Goal: Find specific page/section: Find specific page/section

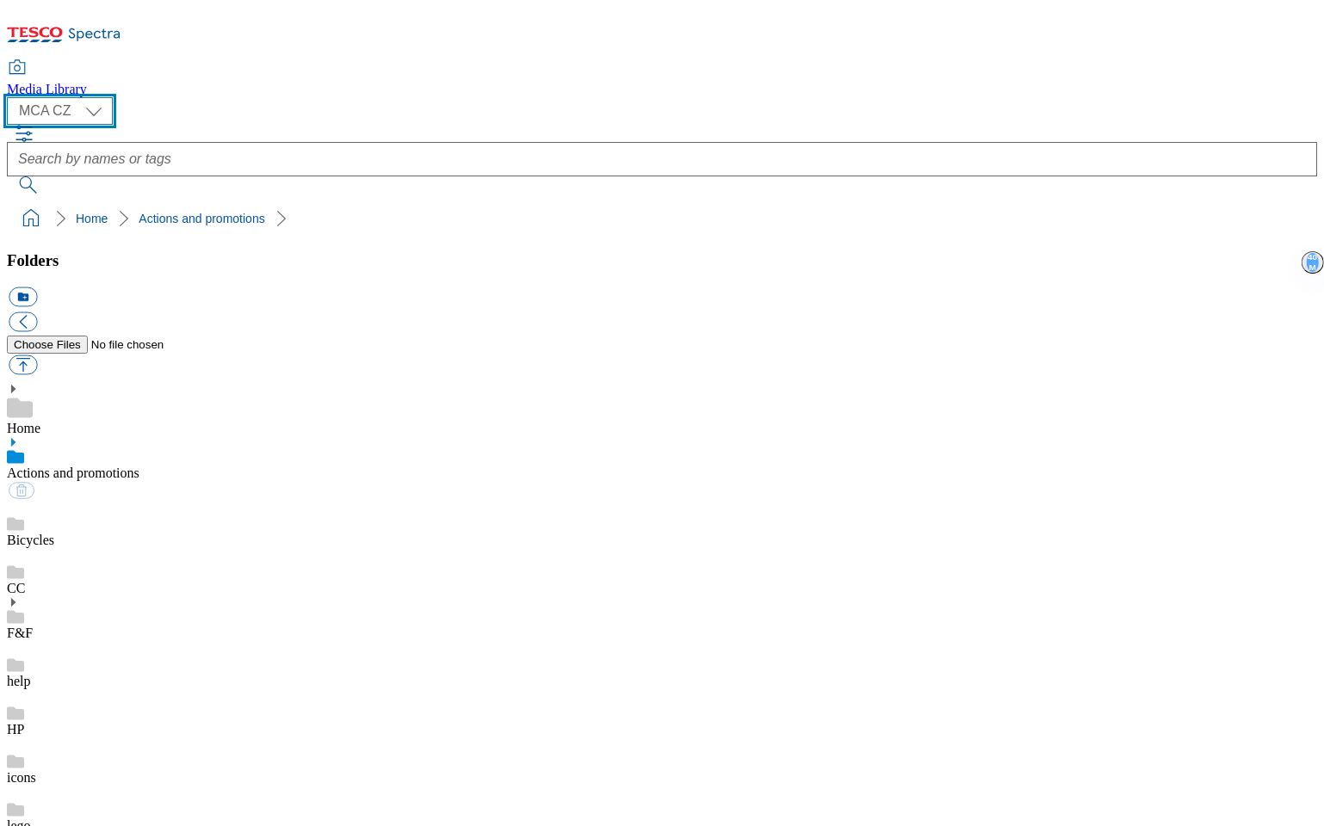
click at [108, 113] on select "MCA CZ MCA HU MCA SK" at bounding box center [60, 111] width 106 height 28
select select "flare-mca-sk"
click at [12, 102] on select "MCA CZ MCA HU MCA SK" at bounding box center [60, 111] width 106 height 28
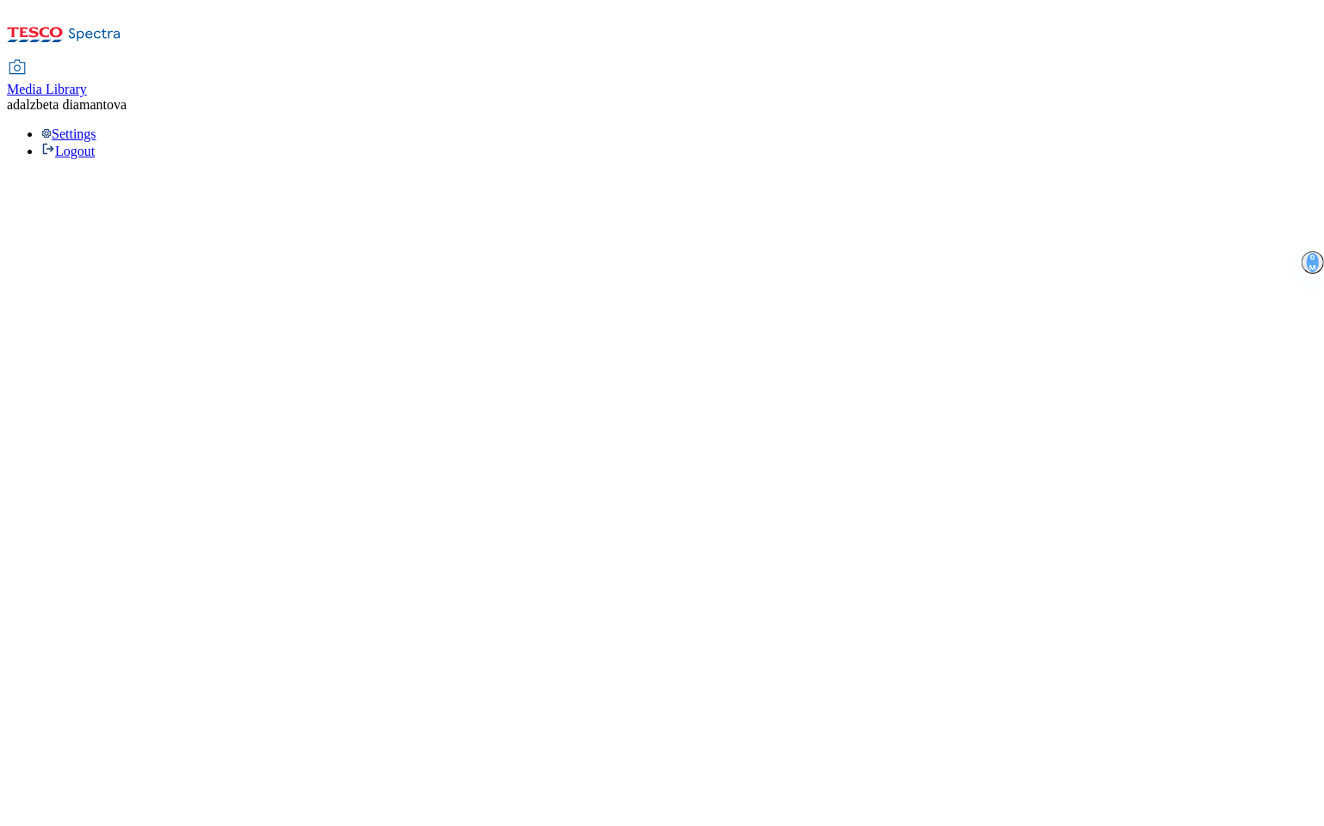
select select "flare-mca-sk"
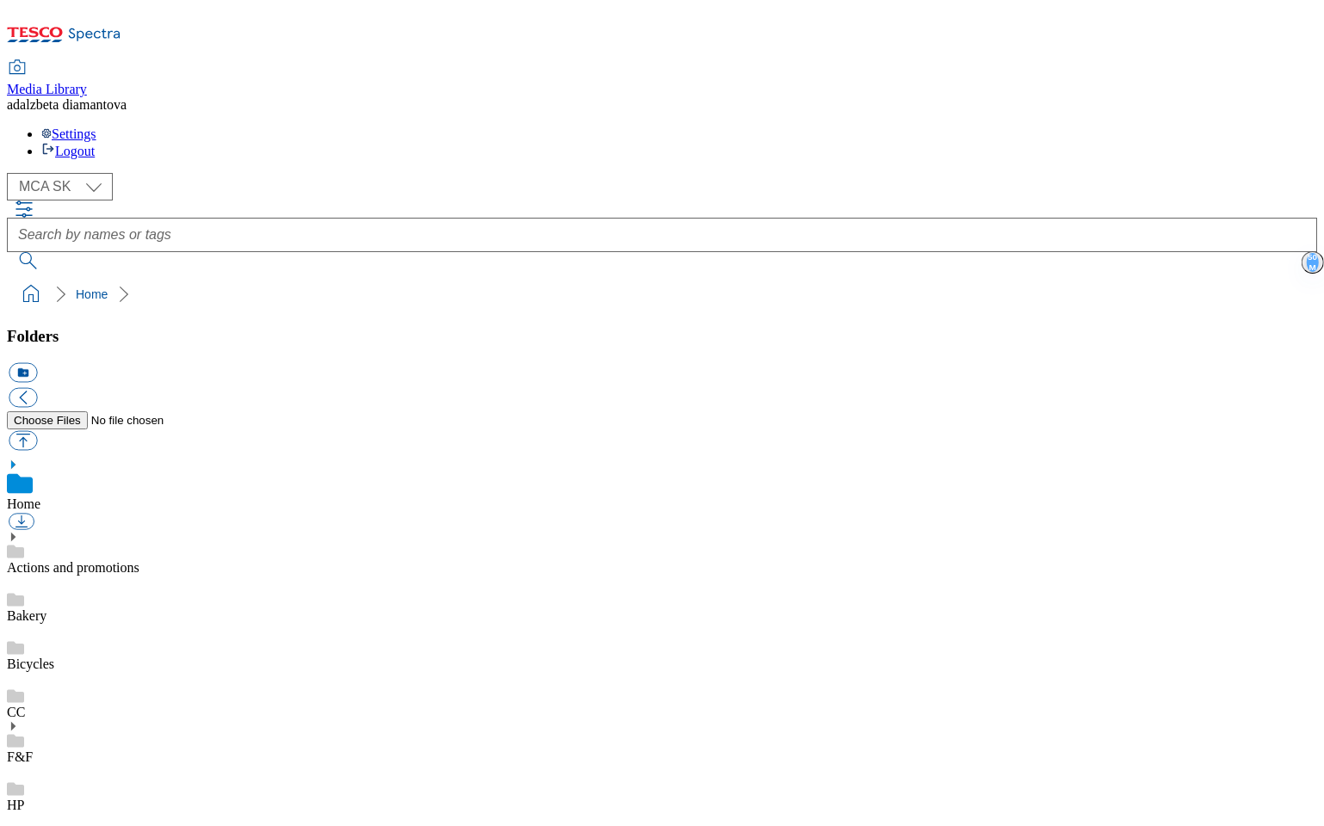
click at [24, 798] on link "HP" at bounding box center [15, 805] width 17 height 15
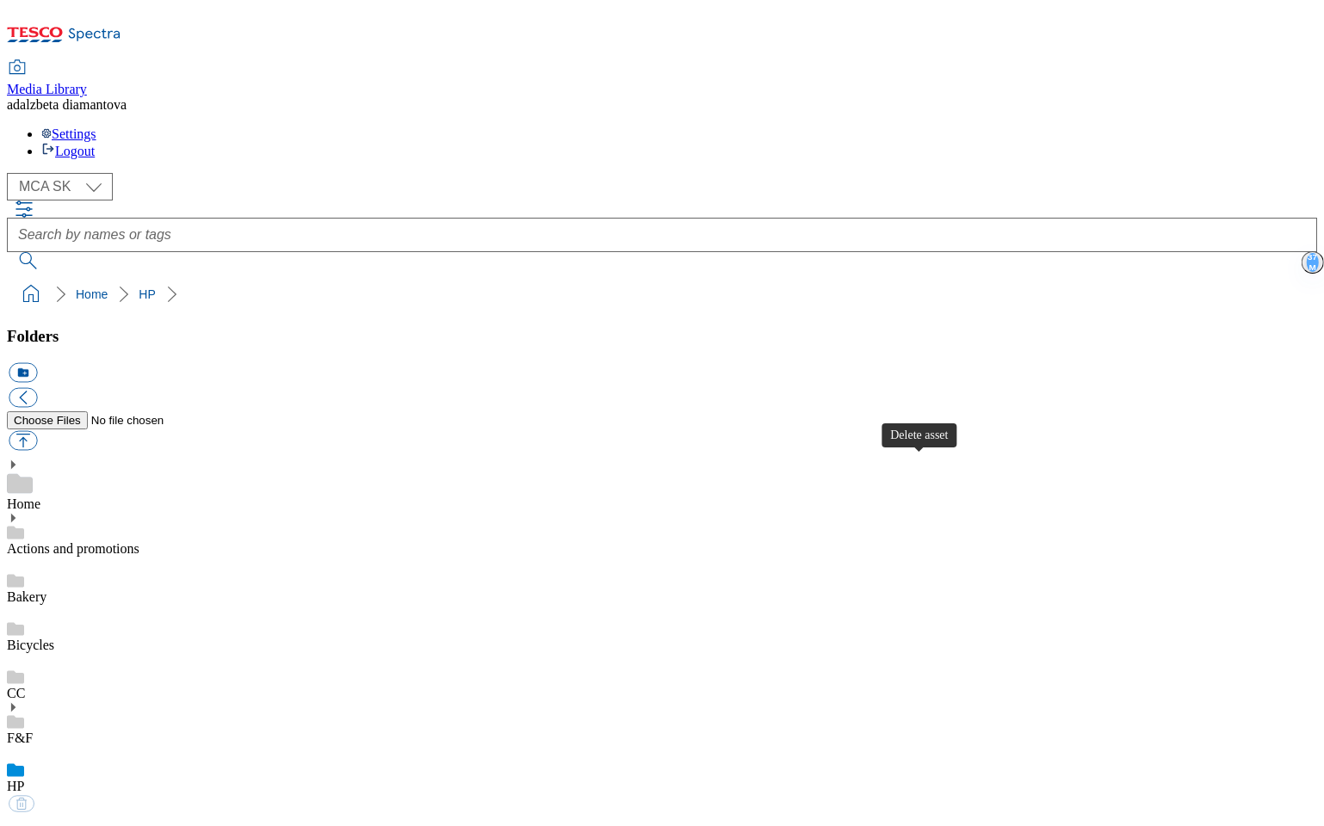
scroll to position [587, 0]
